Goal: Navigation & Orientation: Find specific page/section

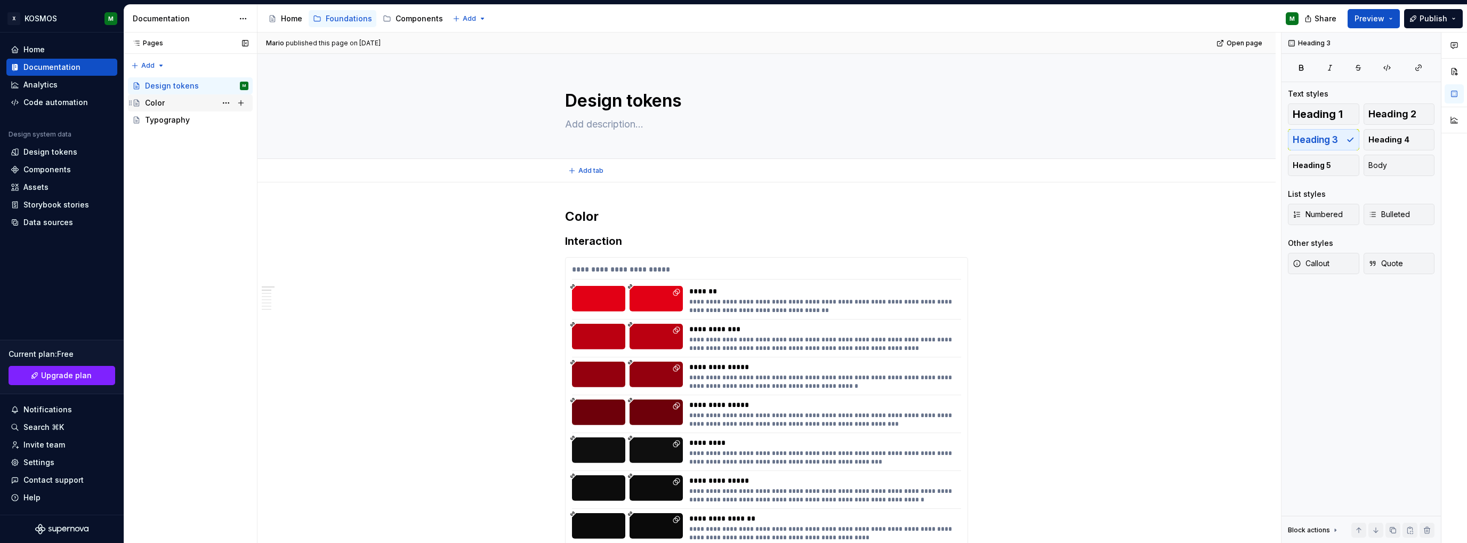
type textarea "*"
click at [51, 83] on div "Analytics" at bounding box center [40, 84] width 34 height 11
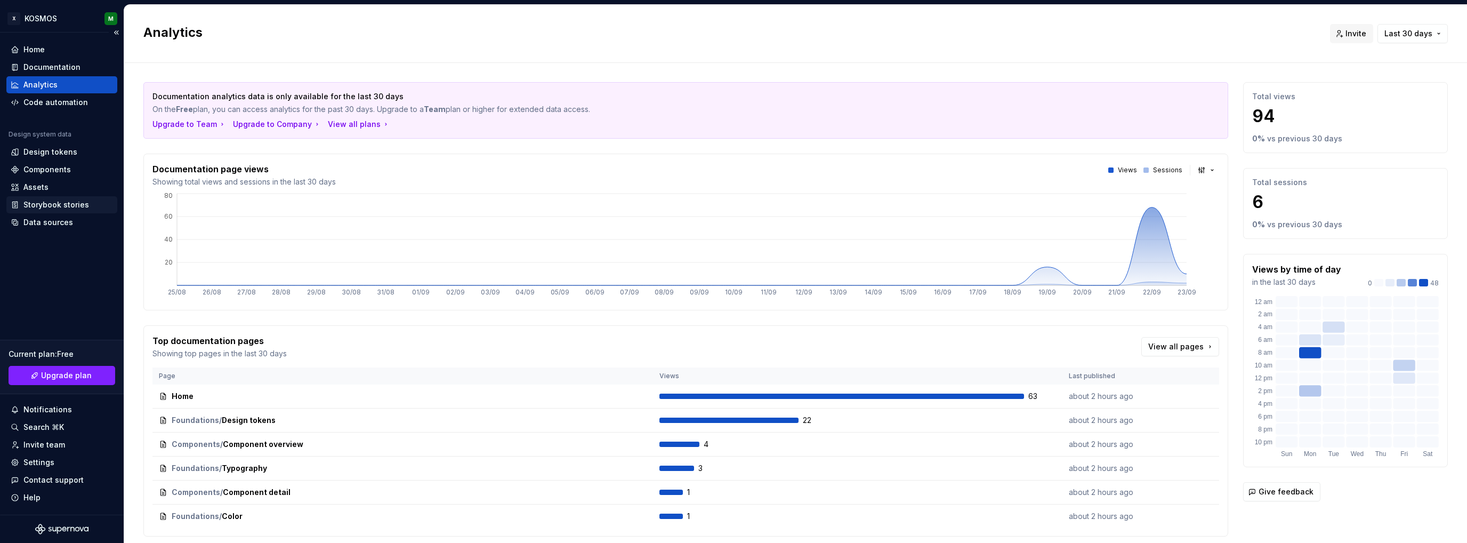
click at [34, 206] on div "Storybook stories" at bounding box center [56, 204] width 66 height 11
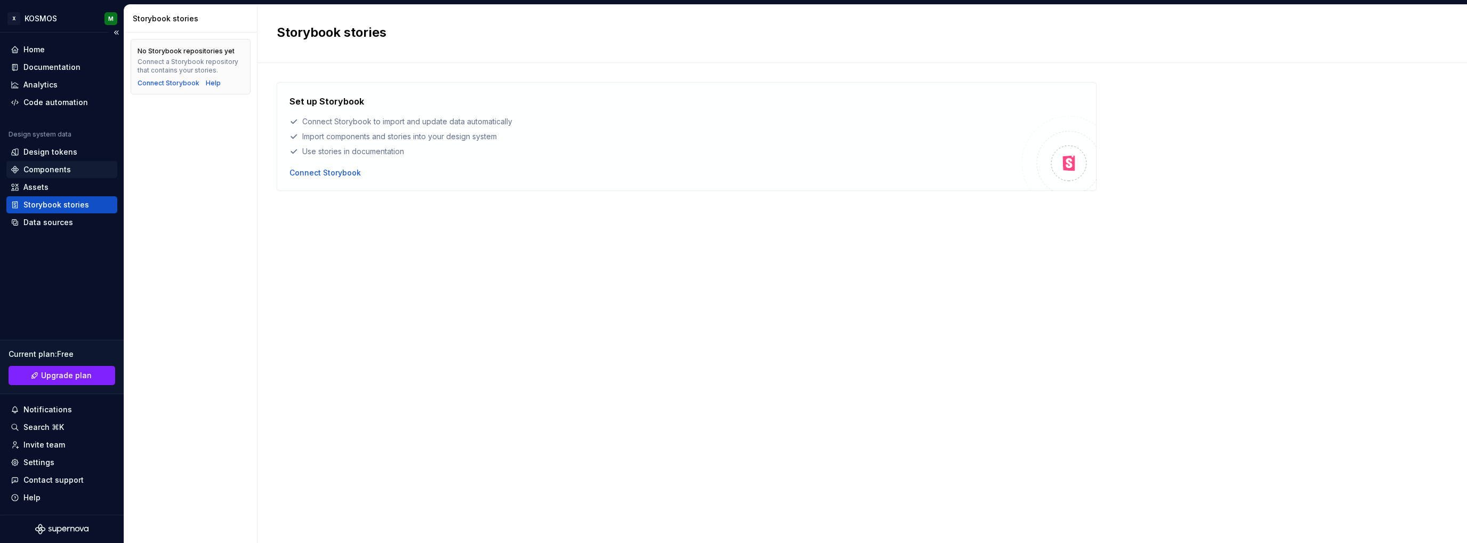
click at [60, 176] on div "Components" at bounding box center [61, 169] width 111 height 17
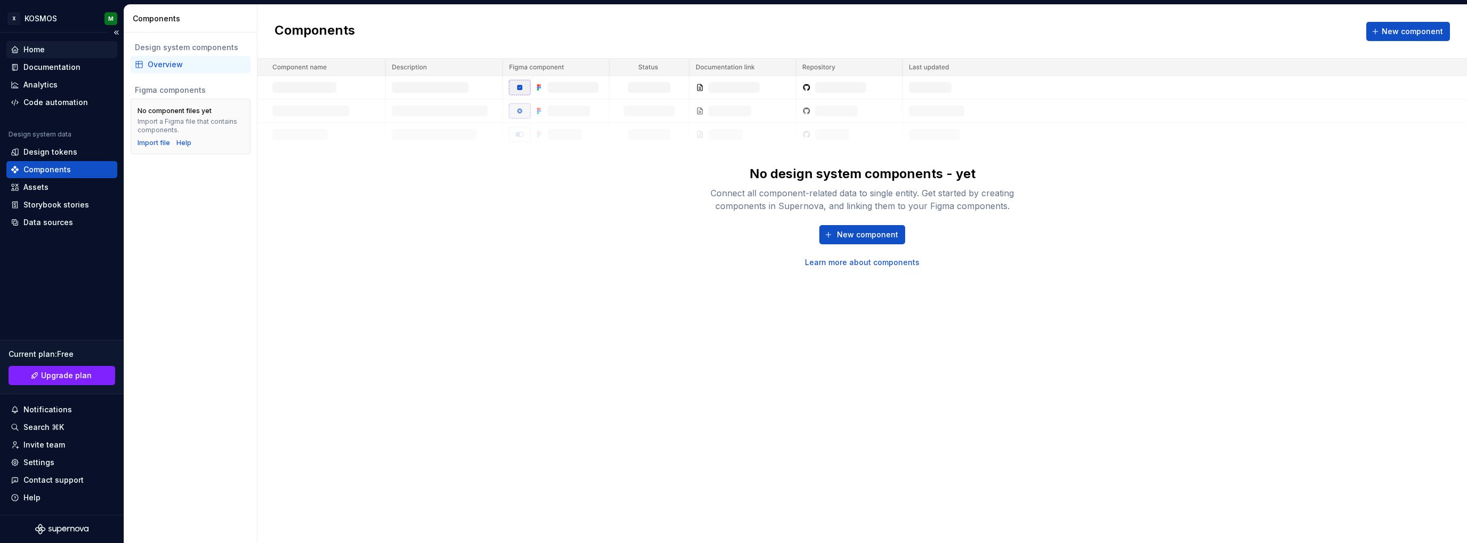
click at [46, 47] on div "Home" at bounding box center [62, 49] width 102 height 11
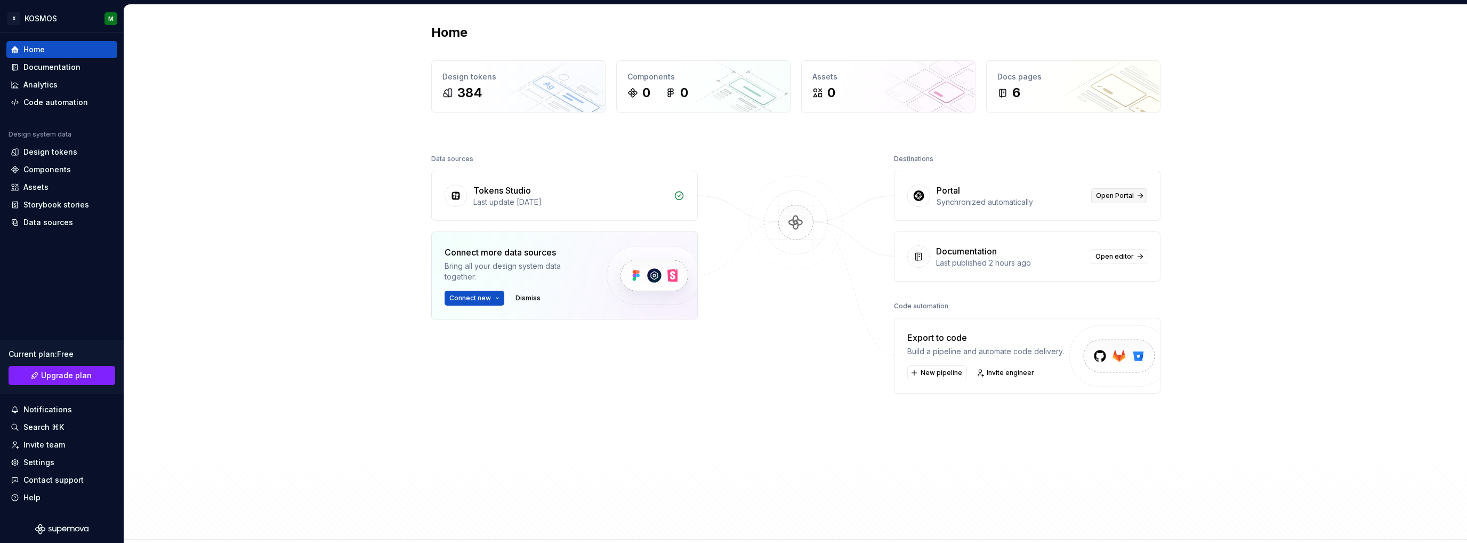
click at [1123, 198] on span "Open Portal" at bounding box center [1115, 195] width 38 height 9
